Goal: Book appointment/travel/reservation

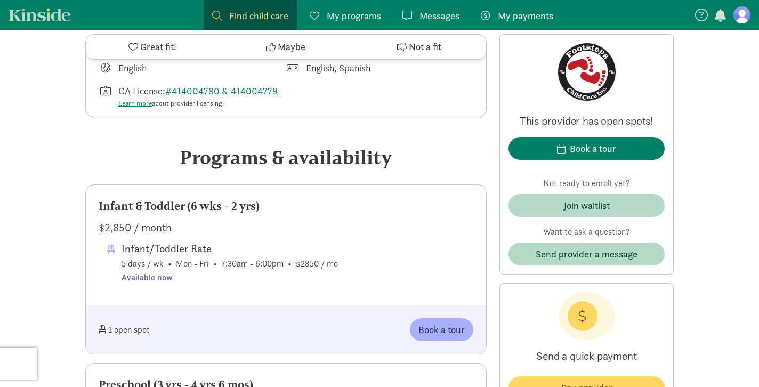
scroll to position [411, 0]
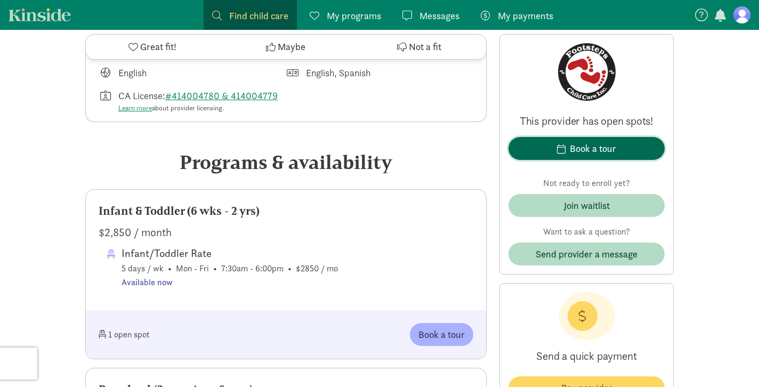
click at [556, 148] on span "Book a tour" at bounding box center [586, 148] width 139 height 14
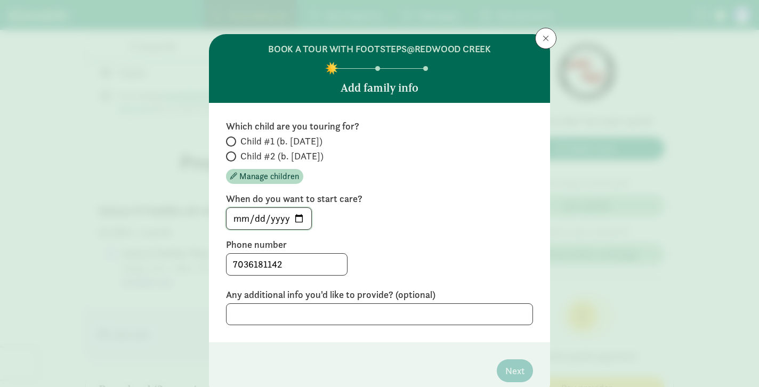
click at [295, 216] on input "[DATE]" at bounding box center [268, 218] width 85 height 21
type input "[DATE]"
click at [233, 156] on span at bounding box center [231, 156] width 10 height 10
click at [233, 156] on input "Child #2 (b. [DATE])" at bounding box center [229, 156] width 7 height 7
radio input "true"
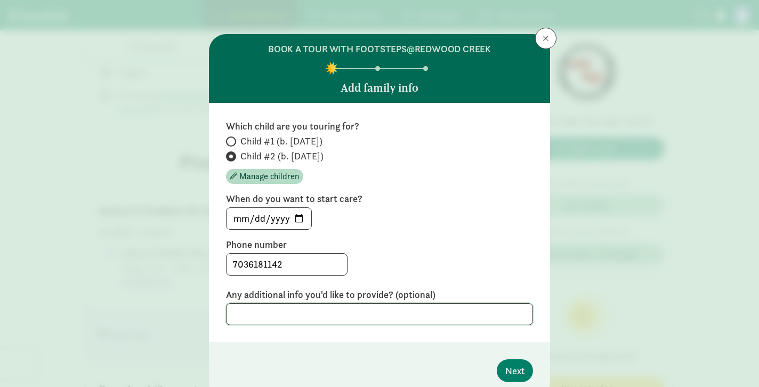
click at [296, 309] on textarea at bounding box center [379, 314] width 307 height 22
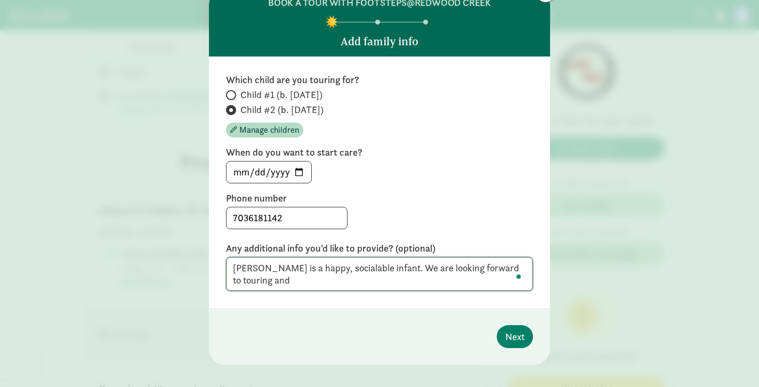
scroll to position [0, 0]
type textarea "[PERSON_NAME] is a happy, socialable infant. We are looking forward to touring …"
click at [519, 339] on span "Next" at bounding box center [514, 336] width 19 height 14
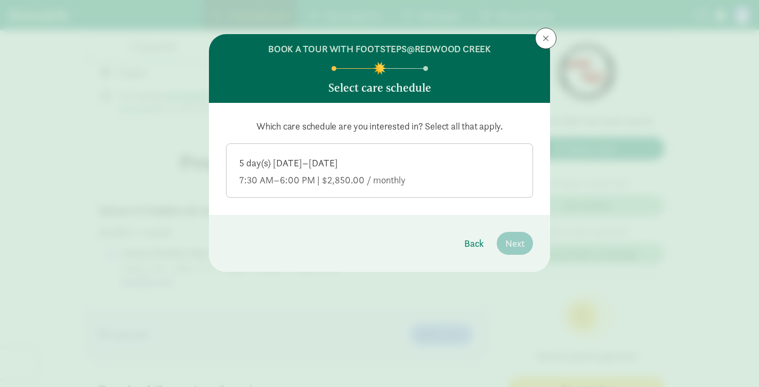
click at [416, 174] on div "5 day(s) [DATE]–[DATE]" at bounding box center [379, 180] width 280 height 13
click at [0, 0] on input "5 day(s) [DATE]–[DATE] 7:30 AM–6:00 PM | $2,850.00 / monthly" at bounding box center [0, 0] width 0 height 0
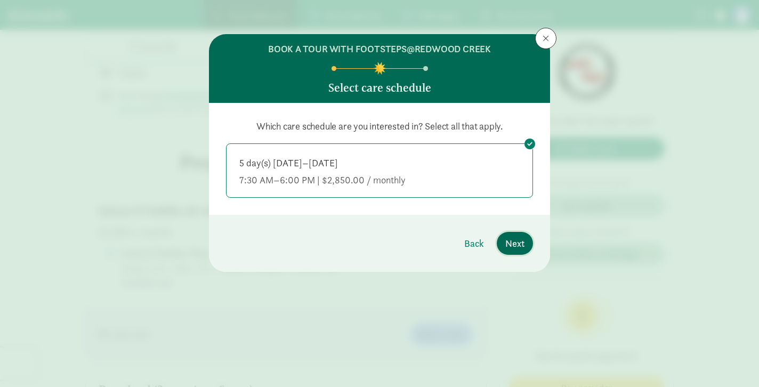
click at [520, 241] on span "Next" at bounding box center [514, 243] width 19 height 14
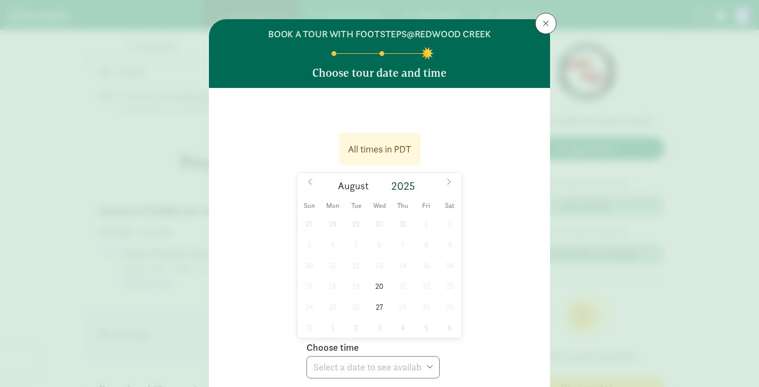
scroll to position [16, 0]
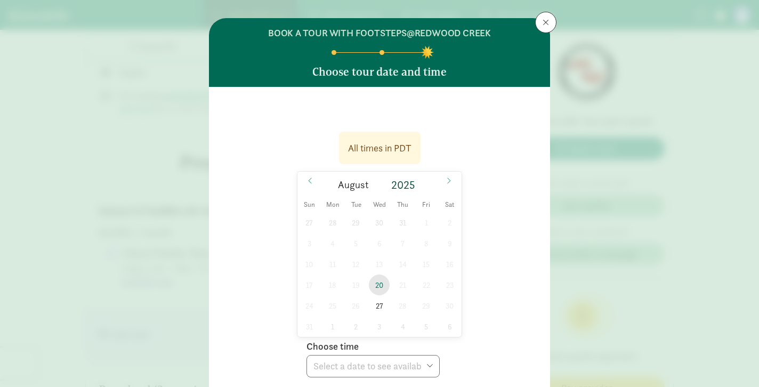
click at [384, 283] on span "20" at bounding box center [379, 284] width 21 height 21
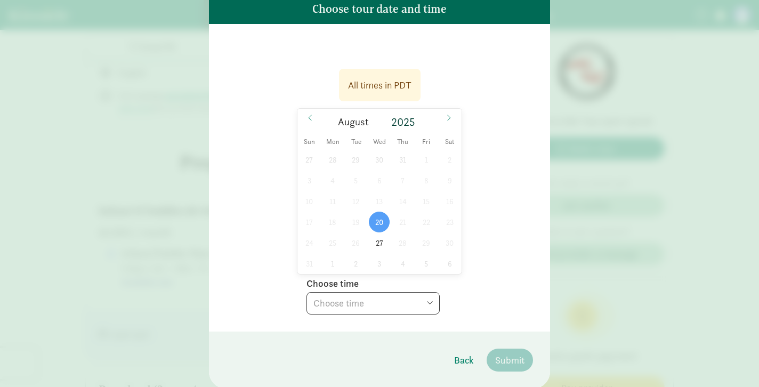
scroll to position [85, 0]
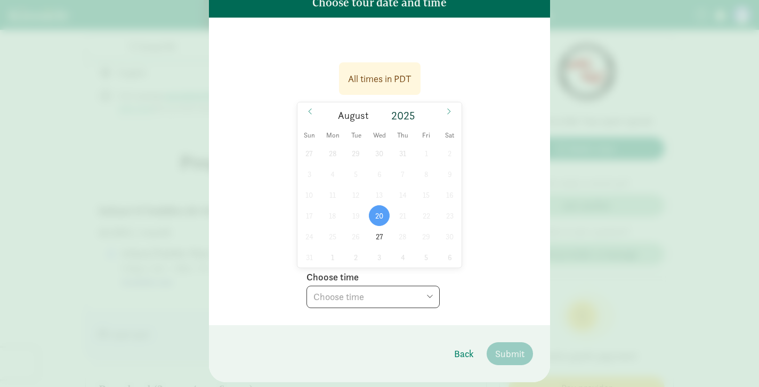
click at [409, 296] on select "Choose time 04:00 PM" at bounding box center [372, 297] width 133 height 22
select select "[DATE]T16:00:00.000-07:00"
click at [384, 237] on span "27" at bounding box center [379, 236] width 21 height 21
click at [381, 307] on select "Choose time 04:00 PM" at bounding box center [372, 297] width 133 height 22
click at [382, 215] on span "20" at bounding box center [379, 215] width 21 height 21
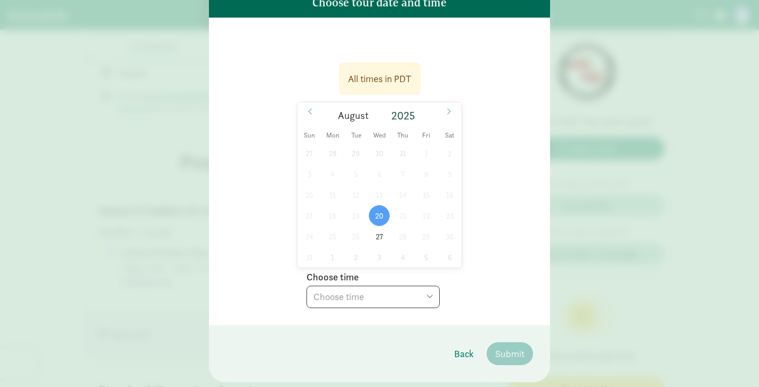
click at [368, 303] on select "Choose time 04:00 PM" at bounding box center [372, 297] width 133 height 22
select select "[DATE]T16:00:00.000-07:00"
click at [504, 351] on span "Submit" at bounding box center [509, 353] width 29 height 14
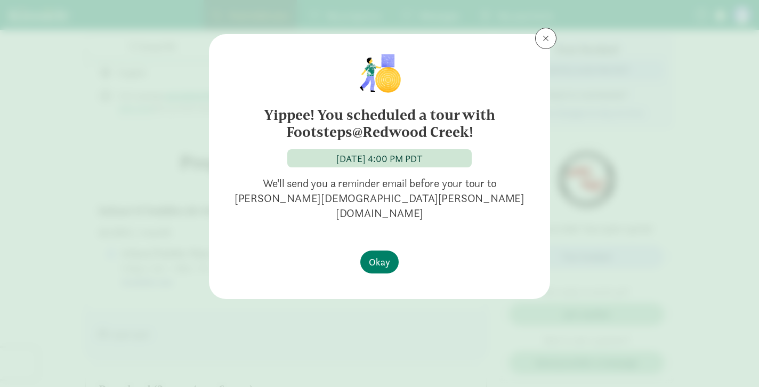
scroll to position [0, 0]
click at [378, 255] on span "Okay" at bounding box center [379, 262] width 21 height 14
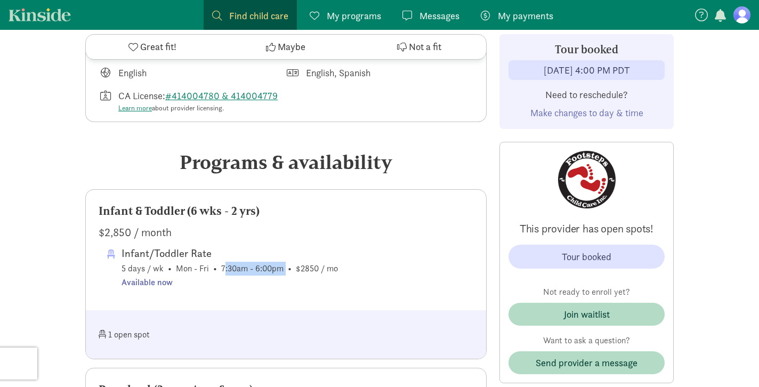
drag, startPoint x: 283, startPoint y: 271, endPoint x: 219, endPoint y: 271, distance: 64.0
click at [219, 271] on span "Infant/Toddler Rate 5 days / wk • Mon - Fri • 7:30am - 6:00pm • $2850 / mo Avai…" at bounding box center [230, 267] width 216 height 44
copy span "7:30am - 6:00pm"
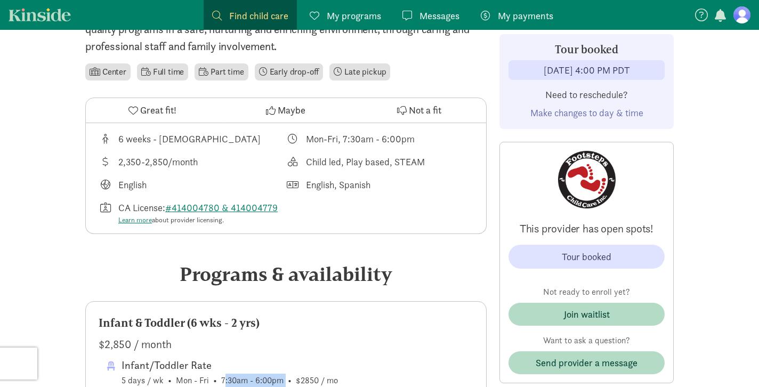
scroll to position [298, 0]
drag, startPoint x: 375, startPoint y: 189, endPoint x: 304, endPoint y: 164, distance: 75.2
click at [304, 164] on div "6 weeks - [DEMOGRAPHIC_DATA] Mon-Fri, 7:30am - 6:00pm 2,350-2,850/month Child l…" at bounding box center [286, 179] width 400 height 111
copy div "Child led, Play based, STEAM English English, Spanish"
